Goal: Book appointment/travel/reservation

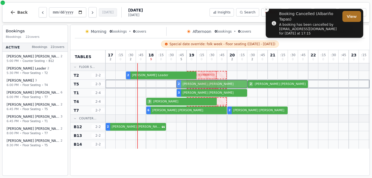
click at [202, 84] on div "2 [PERSON_NAME] 2 [PERSON_NAME]" at bounding box center [237, 84] width 264 height 9
select select "****"
select select "*"
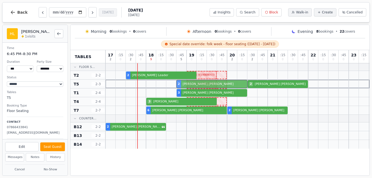
click at [207, 85] on div "2 [PERSON_NAME] 2 [PERSON_NAME]" at bounding box center [237, 84] width 264 height 9
click at [202, 131] on div at bounding box center [202, 135] width 10 height 8
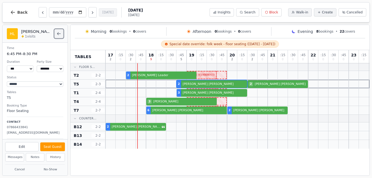
click at [59, 34] on icon "Back to bookings list" at bounding box center [58, 33] width 3 height 2
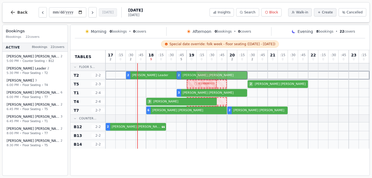
drag, startPoint x: 215, startPoint y: 85, endPoint x: 215, endPoint y: 75, distance: 10.4
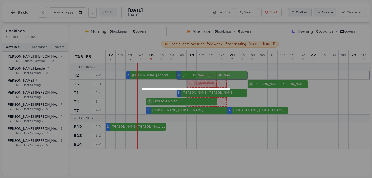
click at [215, 75] on div "17 2 : 15 0 : 30 2 : 45 0 18 9 : 15 0 : 30 0 : 45 5 19 0 : 15 0 : 30 0 : 45 0 2…" at bounding box center [237, 99] width 264 height 99
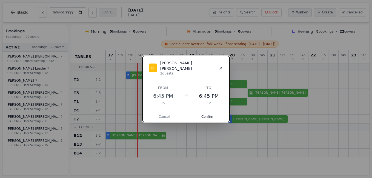
click at [221, 67] on icon at bounding box center [221, 68] width 4 height 4
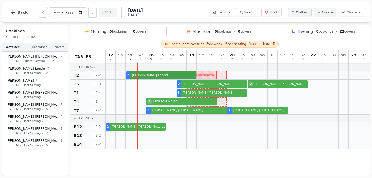
drag, startPoint x: 196, startPoint y: 76, endPoint x: 187, endPoint y: 76, distance: 9.3
click at [187, 76] on div "2 [PERSON_NAME]" at bounding box center [237, 75] width 264 height 9
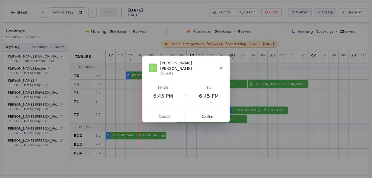
click at [221, 69] on icon at bounding box center [221, 68] width 4 height 4
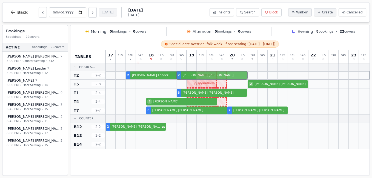
drag, startPoint x: 204, startPoint y: 85, endPoint x: 204, endPoint y: 76, distance: 8.8
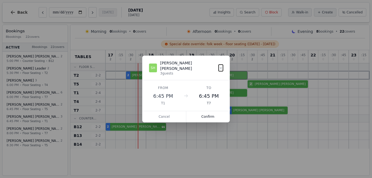
click at [204, 76] on div "17 2 : 15 0 : 30 2 : 45 0 18 9 : 15 0 : 30 0 : 45 5 19 0 : 15 0 : 30 0 : 45 0 2…" at bounding box center [237, 99] width 264 height 99
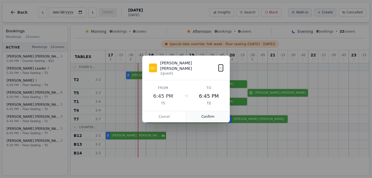
click at [207, 115] on button "Confirm" at bounding box center [208, 116] width 44 height 11
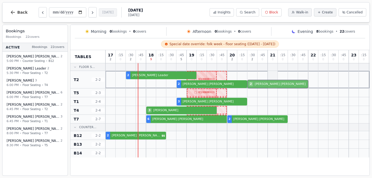
drag, startPoint x: 271, startPoint y: 94, endPoint x: 271, endPoint y: 88, distance: 6.0
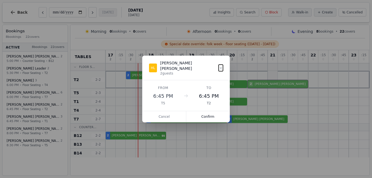
click at [271, 88] on div "17 2 : 15 0 : 30 2 : 45 0 18 9 : 15 0 : 30 0 : 45 5 19 0 : 15 0 : 30 0 : 45 0 2…" at bounding box center [237, 103] width 264 height 107
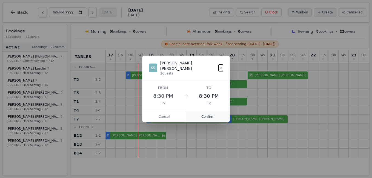
click at [207, 113] on button "Confirm" at bounding box center [208, 116] width 44 height 11
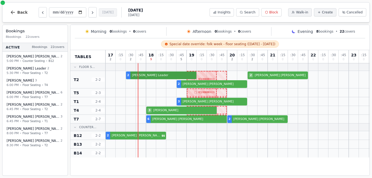
click at [163, 76] on div "2 [PERSON_NAME] 2 [PERSON_NAME] 2 [PERSON_NAME]" at bounding box center [237, 80] width 264 height 18
select select "****"
select select "*"
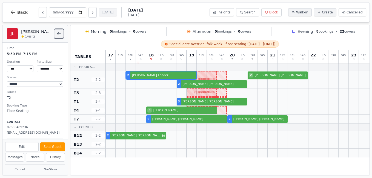
click at [58, 35] on icon "Back to bookings list" at bounding box center [59, 33] width 4 height 4
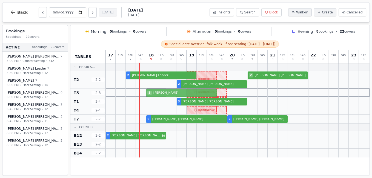
drag, startPoint x: 175, startPoint y: 111, endPoint x: 176, endPoint y: 95, distance: 15.9
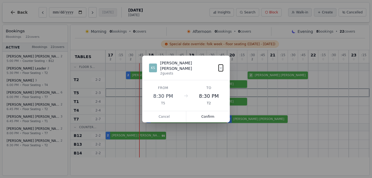
click at [176, 95] on div "17 2 : 15 0 : 30 2 : 45 0 18 9 : 15 0 : 30 0 : 45 5 19 0 : 15 0 : 30 0 : 45 0 2…" at bounding box center [237, 103] width 264 height 107
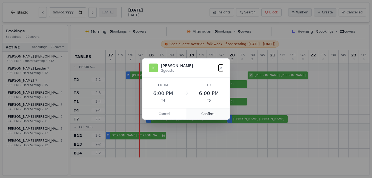
click at [200, 116] on button "Confirm" at bounding box center [208, 113] width 44 height 11
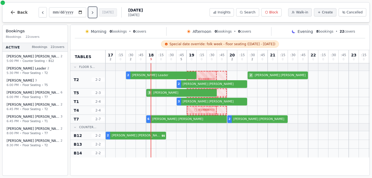
click at [93, 13] on icon "Next day" at bounding box center [92, 13] width 1 height 2
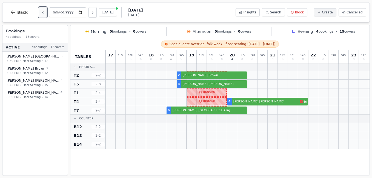
click at [41, 12] on icon "Previous day" at bounding box center [43, 12] width 4 height 4
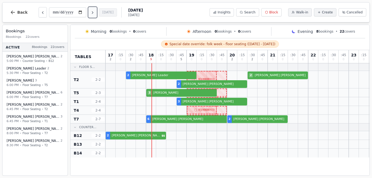
click at [95, 13] on icon "Next day" at bounding box center [92, 12] width 4 height 4
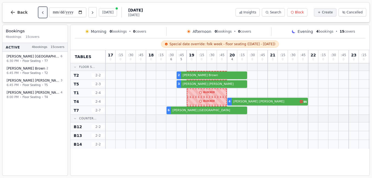
click at [40, 17] on button "Previous day" at bounding box center [43, 12] width 8 height 10
type input "**********"
